Goal: Transaction & Acquisition: Book appointment/travel/reservation

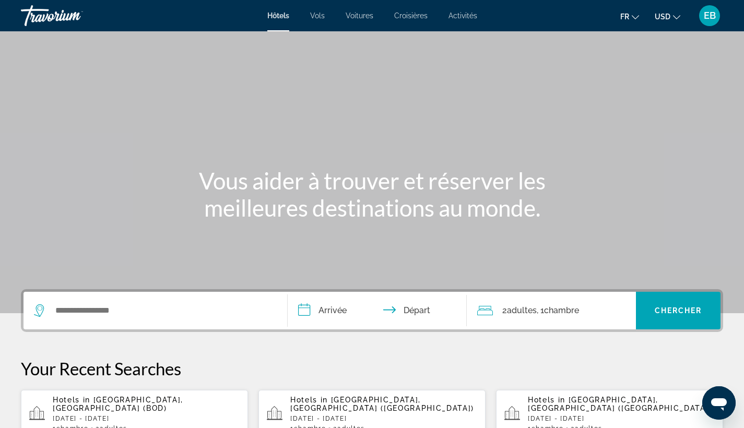
click at [668, 19] on span "USD" at bounding box center [663, 17] width 16 height 8
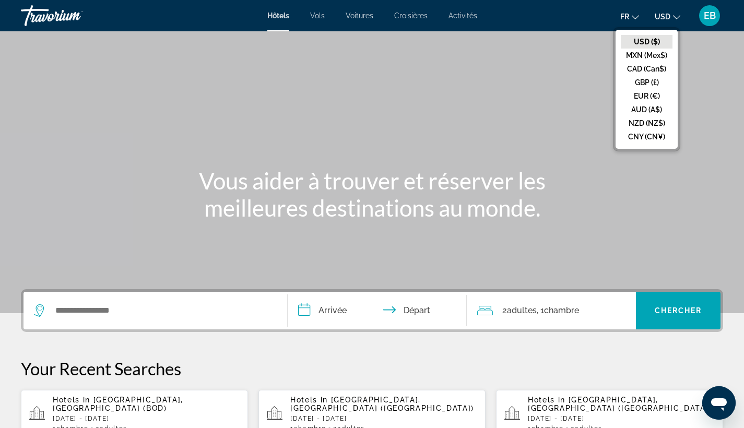
click at [639, 92] on button "EUR (€)" at bounding box center [647, 96] width 52 height 14
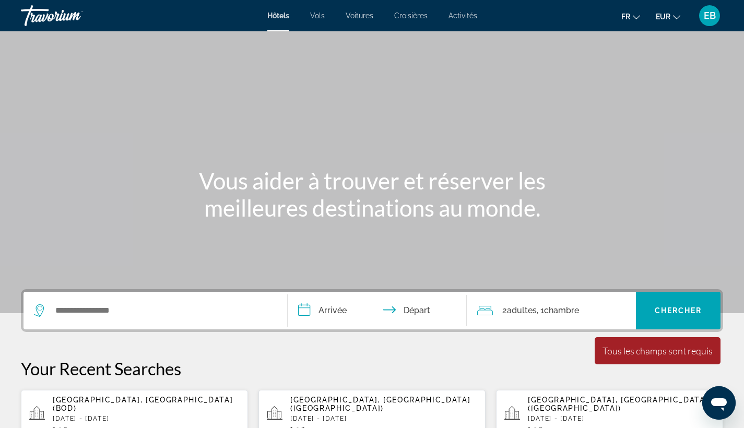
click at [120, 402] on span "[GEOGRAPHIC_DATA], [GEOGRAPHIC_DATA] (BOD)" at bounding box center [143, 404] width 180 height 17
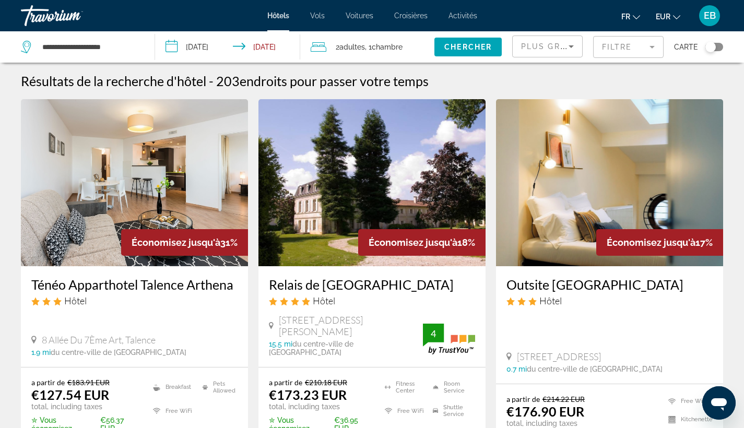
click at [550, 45] on span "Plus grandes économies" at bounding box center [583, 46] width 125 height 8
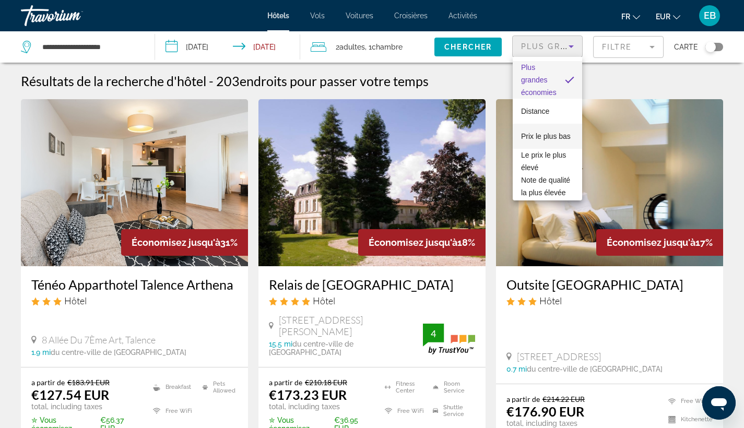
click at [530, 135] on span "Prix le plus bas" at bounding box center [546, 136] width 50 height 13
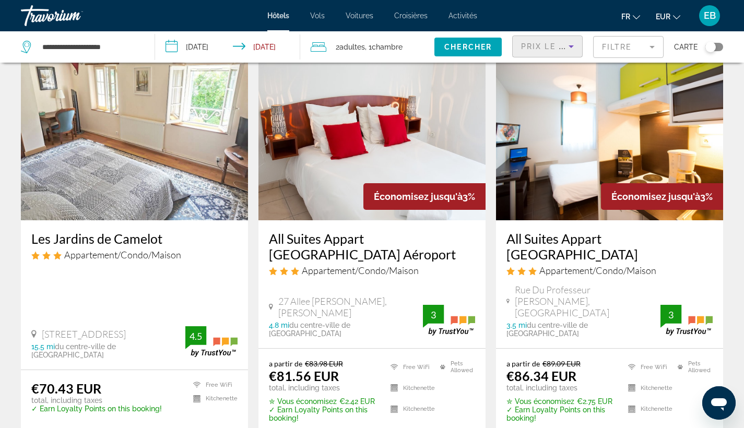
scroll to position [49, 0]
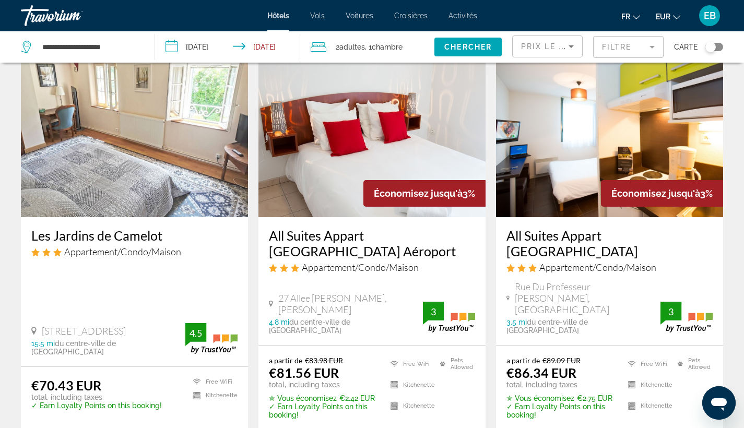
drag, startPoint x: 389, startPoint y: 253, endPoint x: 367, endPoint y: 253, distance: 21.4
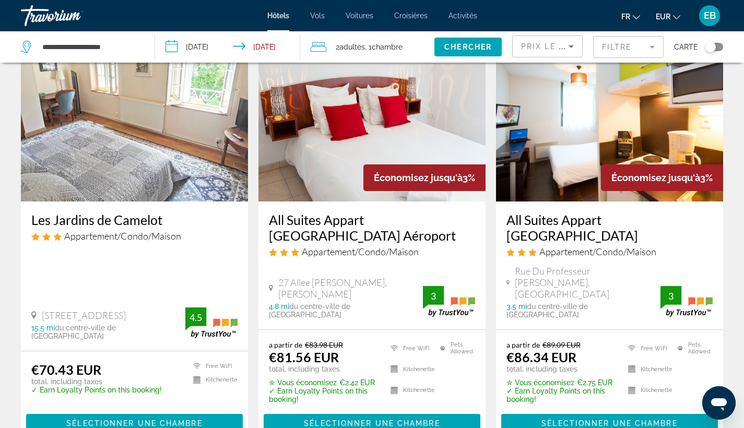
scroll to position [73, 0]
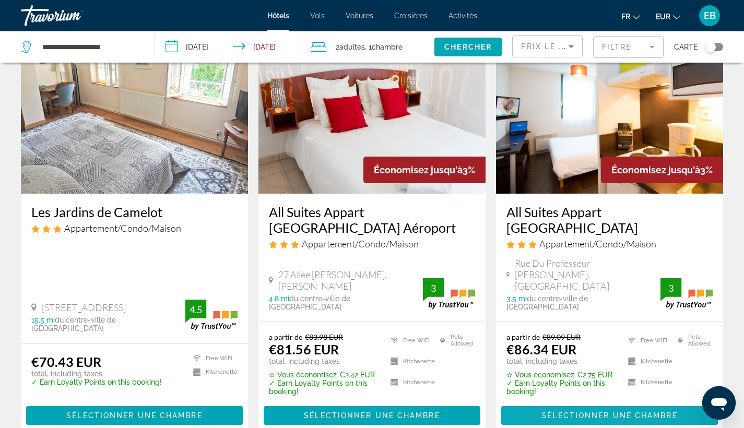
click at [558, 403] on span "Main content" at bounding box center [609, 415] width 217 height 25
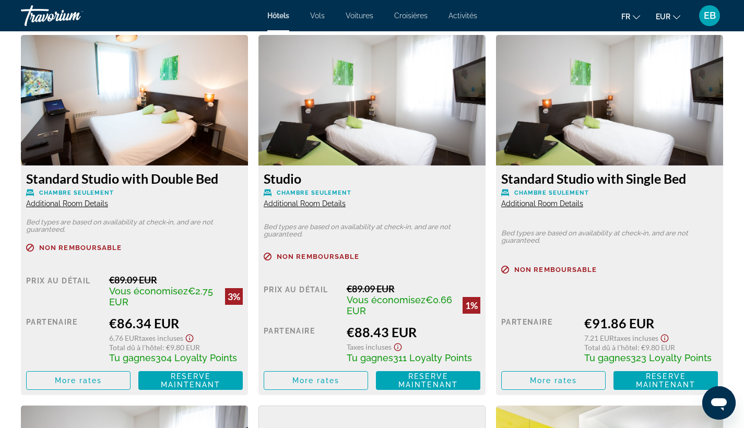
scroll to position [1426, 0]
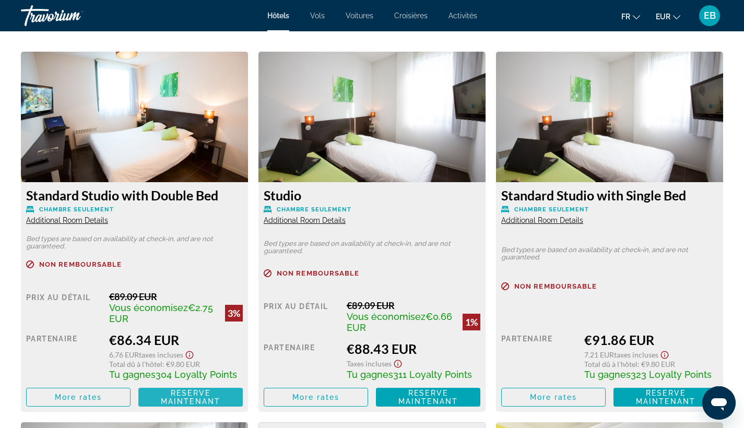
click at [169, 400] on span "Reserve maintenant" at bounding box center [191, 397] width 60 height 17
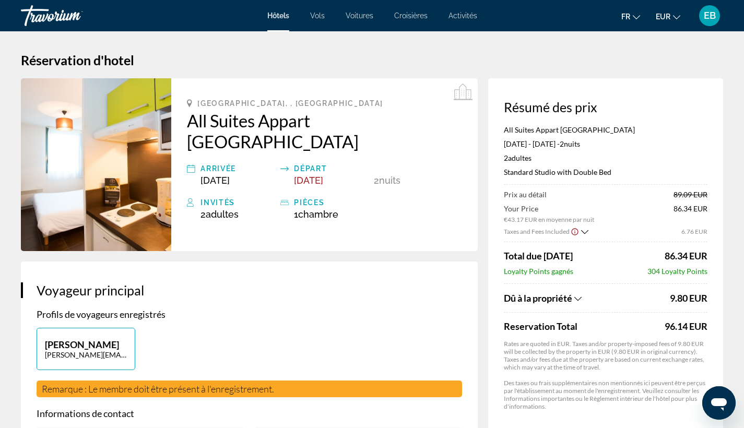
click at [580, 298] on icon "Show Taxes and Fees breakdown" at bounding box center [577, 298] width 7 height 9
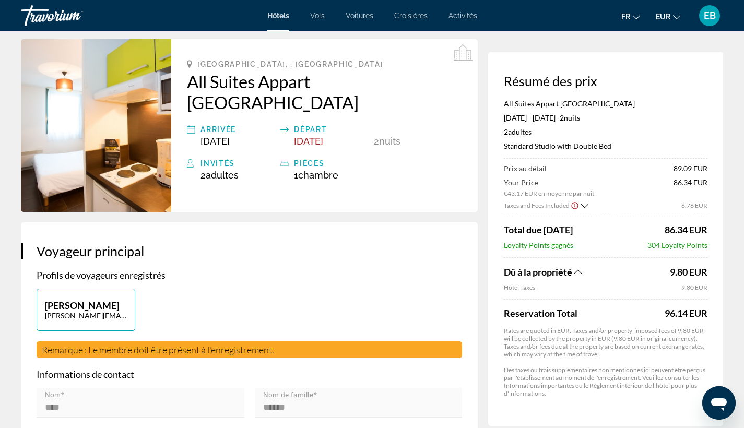
scroll to position [38, 0]
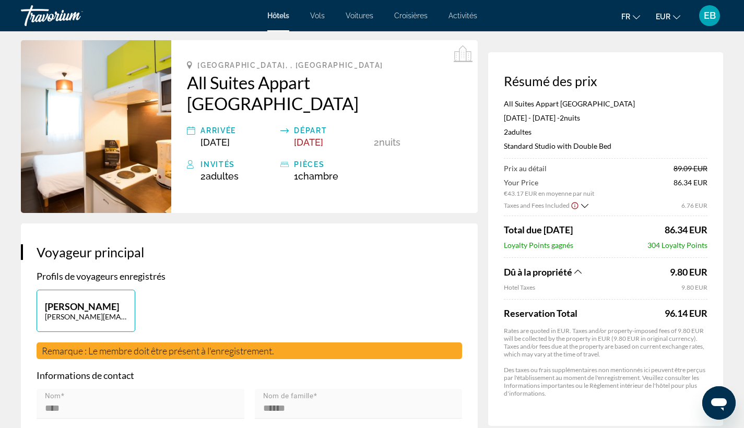
click at [581, 276] on icon "Show Taxes and Fees breakdown" at bounding box center [577, 271] width 7 height 9
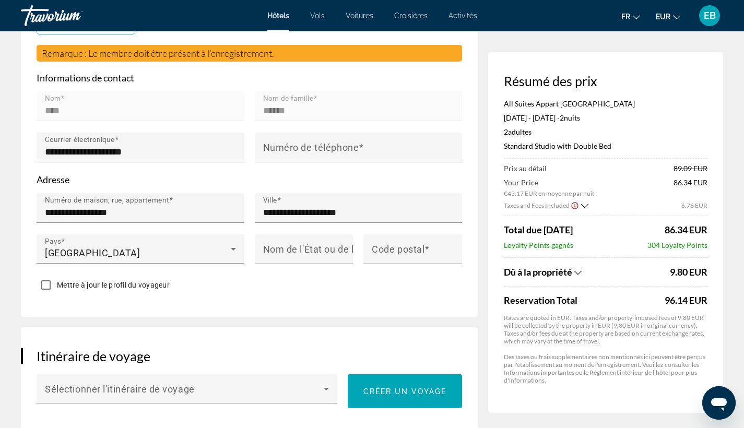
scroll to position [342, 0]
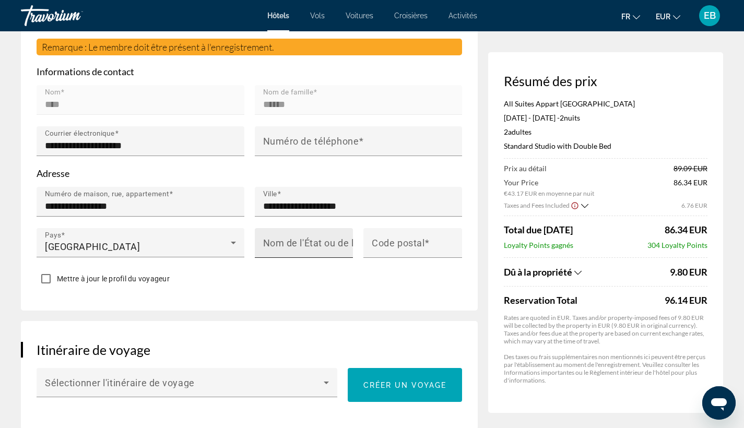
click at [295, 240] on mat-label "Nom de l'État ou de la province" at bounding box center [331, 242] width 136 height 11
click at [295, 241] on input "Nom de l'État ou de la province" at bounding box center [307, 247] width 88 height 13
click at [308, 284] on div "Mettre à jour le profil du voyageur" at bounding box center [249, 279] width 425 height 20
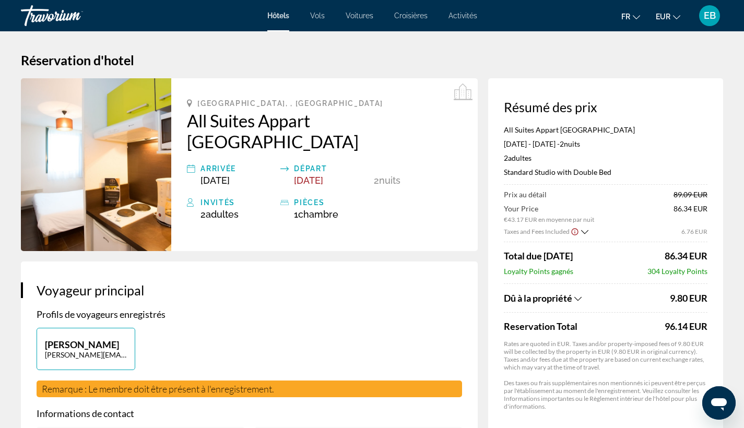
scroll to position [0, 0]
click at [713, 18] on span "EB" at bounding box center [710, 15] width 12 height 10
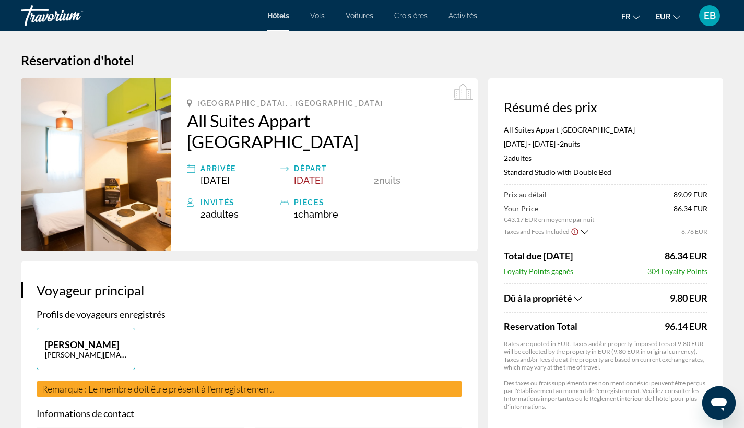
click at [709, 19] on span "EB" at bounding box center [710, 15] width 12 height 10
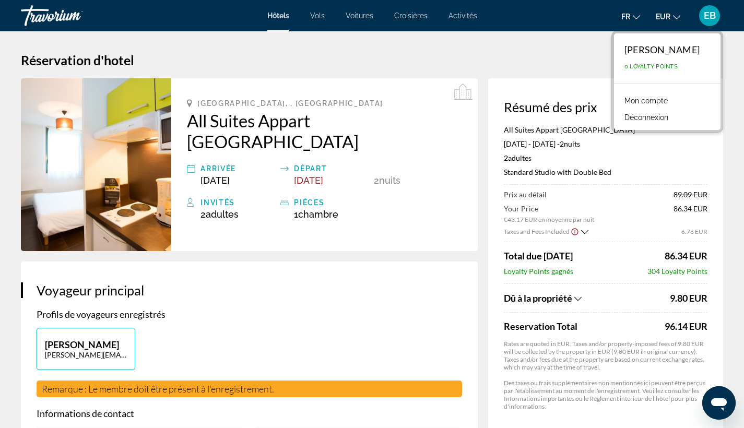
click at [665, 102] on link "Mon compte" at bounding box center [646, 101] width 54 height 14
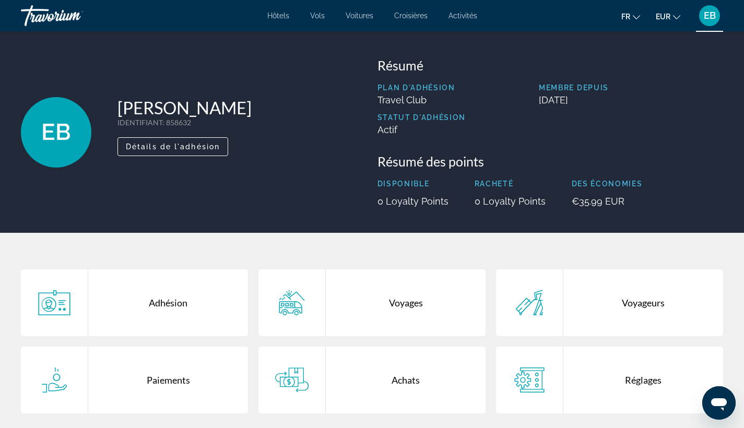
click at [701, 21] on div "EB" at bounding box center [709, 15] width 21 height 21
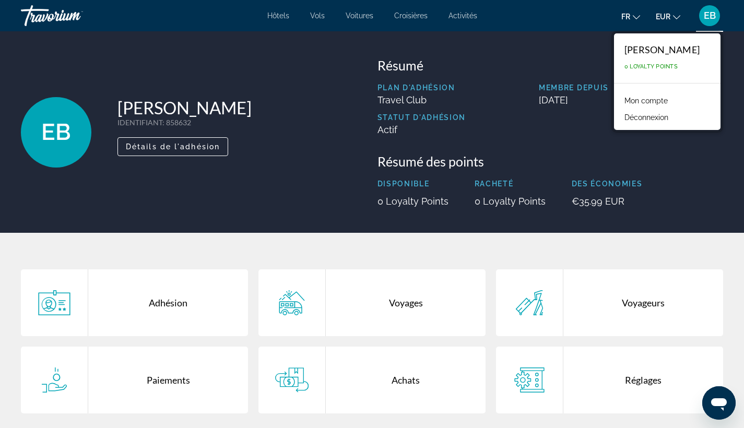
click at [656, 94] on link "Mon compte" at bounding box center [646, 101] width 54 height 14
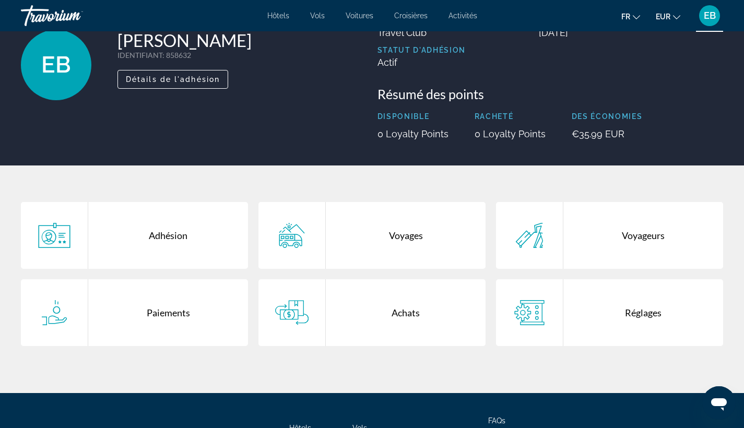
scroll to position [64, 0]
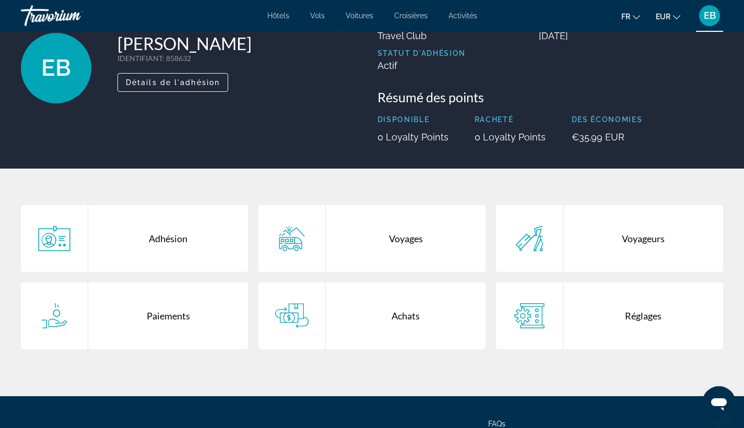
click at [390, 236] on div "Voyages" at bounding box center [406, 238] width 160 height 67
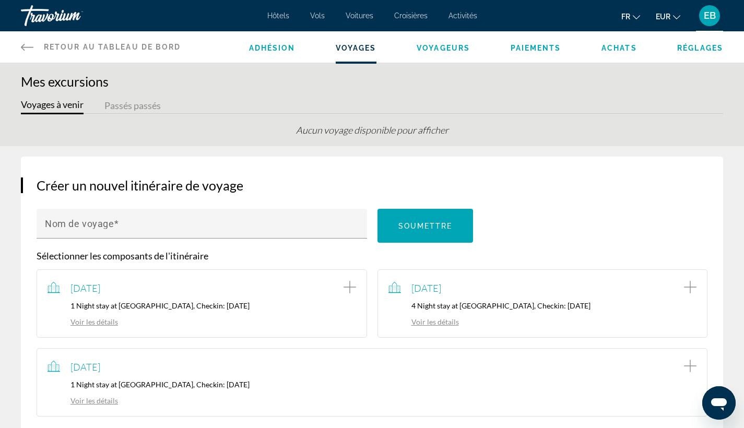
click at [277, 51] on span "Adhésion" at bounding box center [272, 48] width 46 height 8
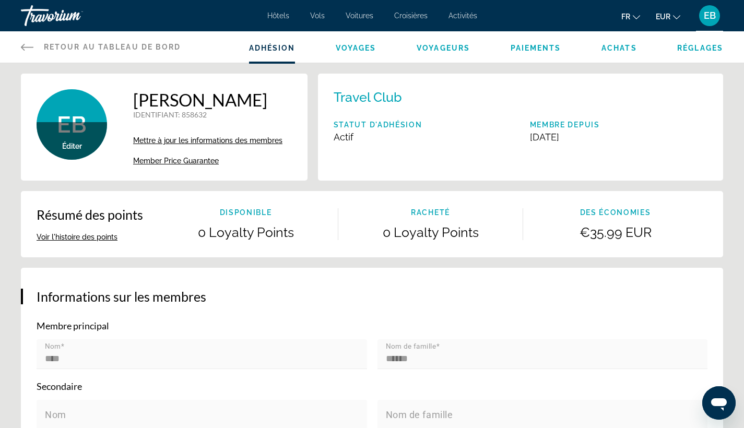
click at [125, 52] on link "Retour au tableau de bord Tableau de bord" at bounding box center [101, 46] width 160 height 31
